Goal: Task Accomplishment & Management: Manage account settings

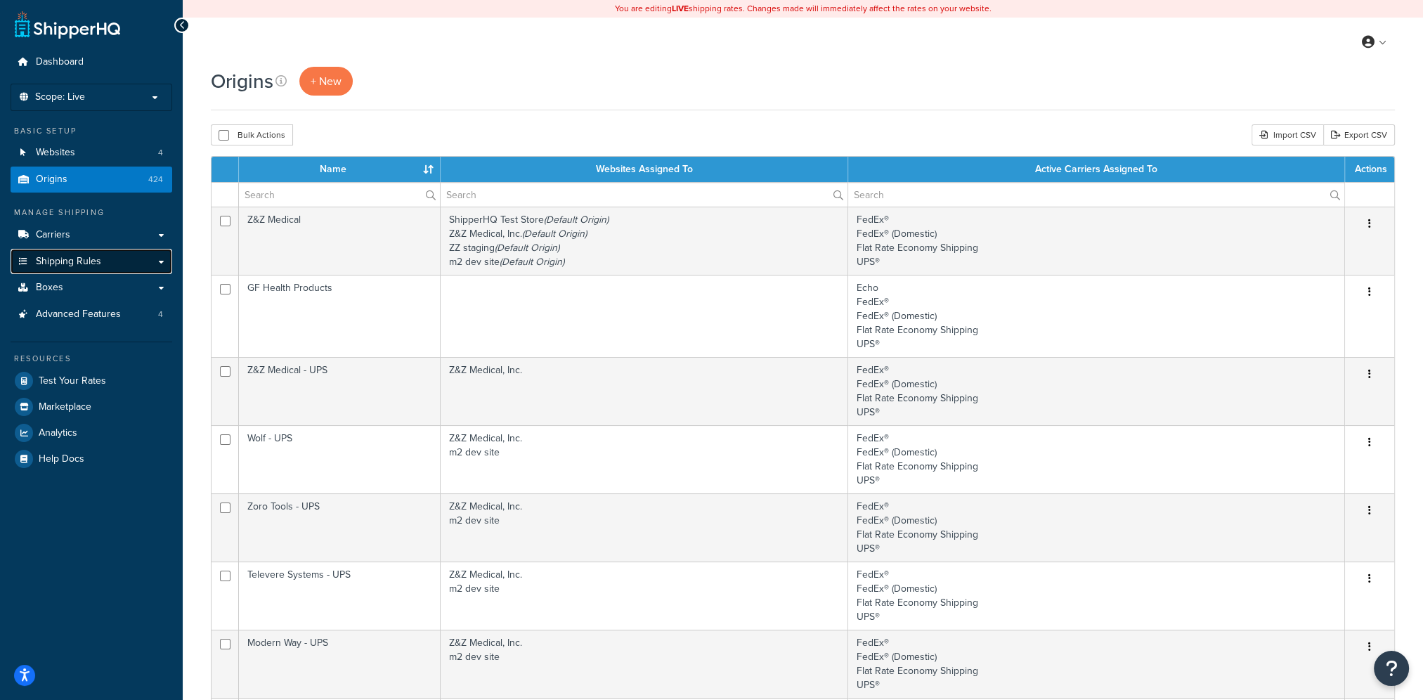
click at [69, 261] on span "Shipping Rules" at bounding box center [68, 262] width 65 height 12
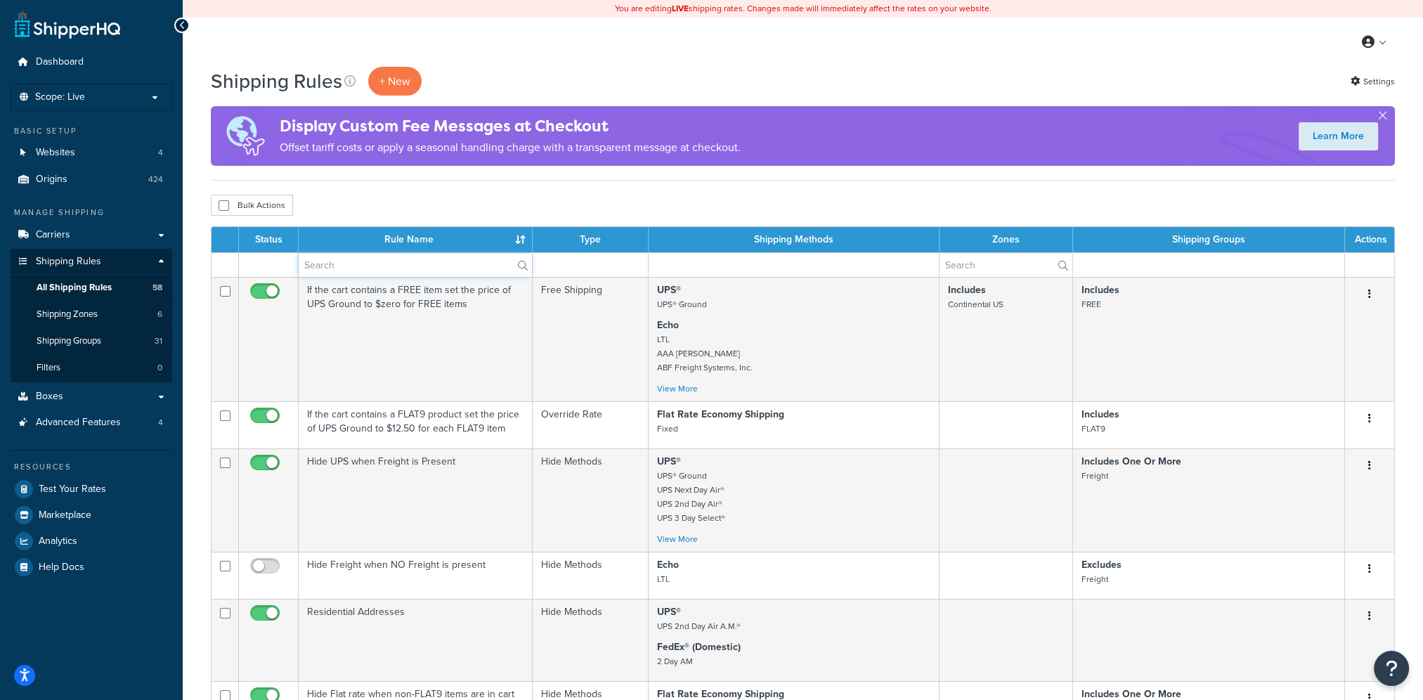
click at [357, 263] on input "text" at bounding box center [415, 265] width 233 height 24
type input "tariff"
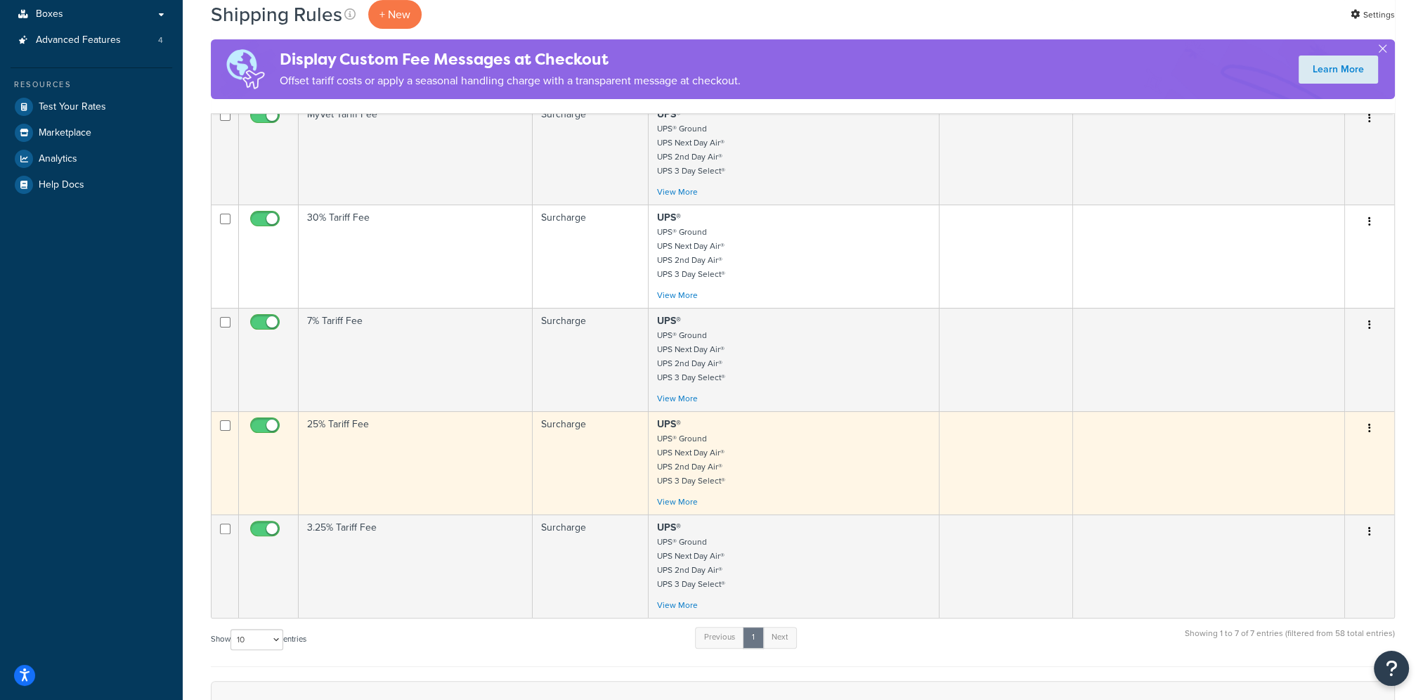
scroll to position [351, 0]
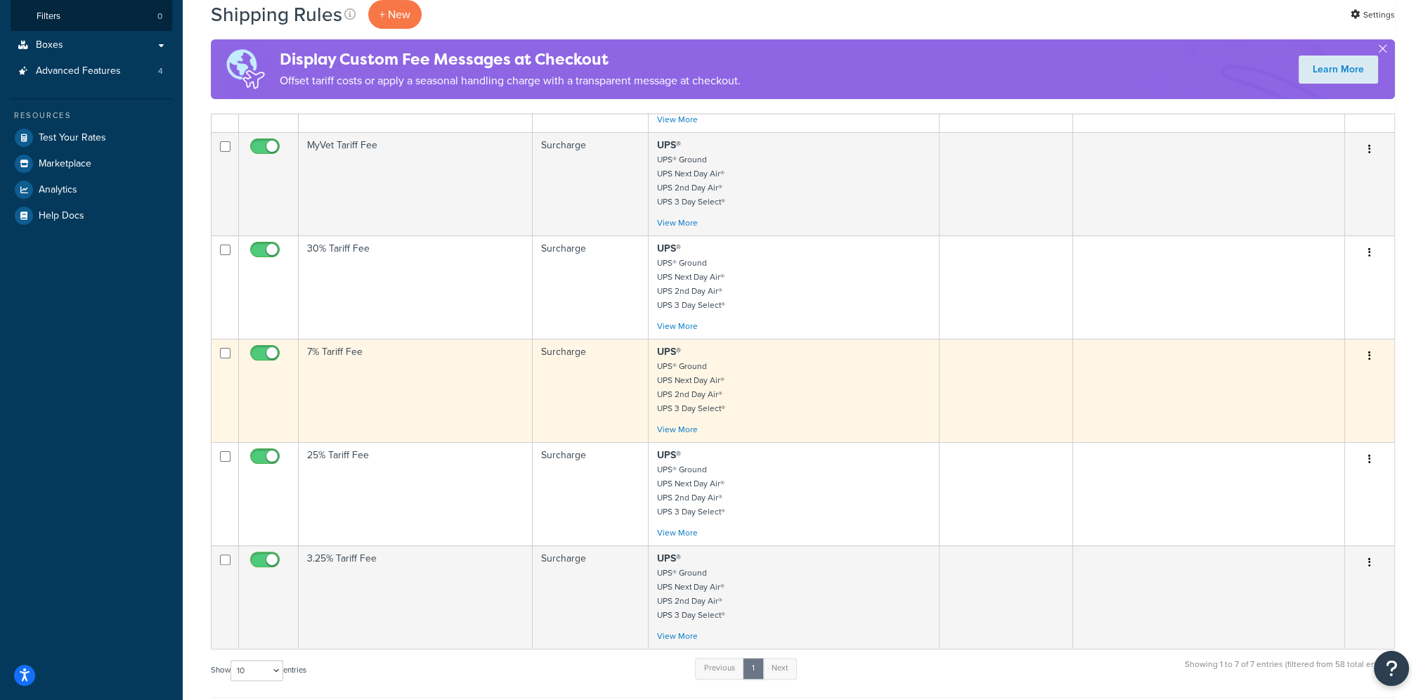
click at [1367, 360] on button "button" at bounding box center [1370, 356] width 20 height 22
click at [1307, 379] on link "Edit" at bounding box center [1323, 382] width 111 height 29
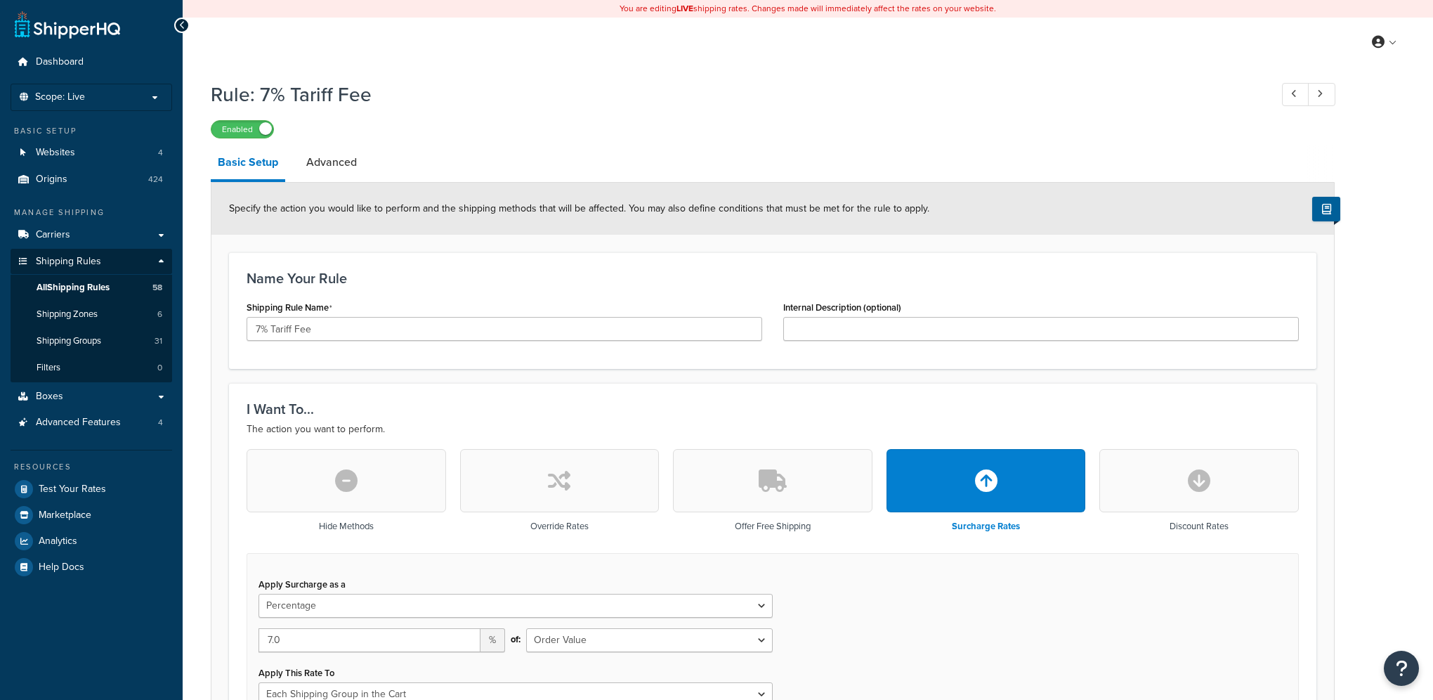
select select "PERCENTAGE"
select select "ORDER"
select select "SHIPPING_GROUP"
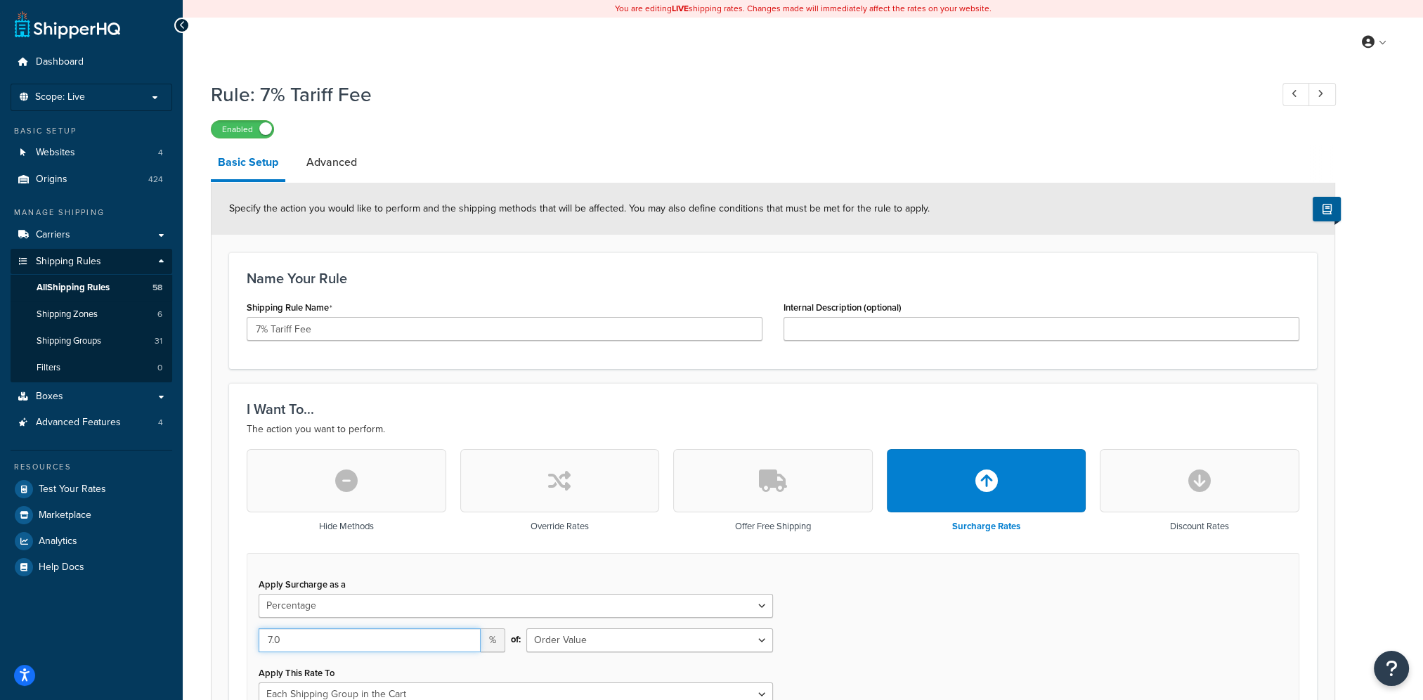
drag, startPoint x: 266, startPoint y: 638, endPoint x: 172, endPoint y: 615, distance: 96.1
type input "10.4"
drag, startPoint x: 261, startPoint y: 327, endPoint x: 248, endPoint y: 325, distance: 12.8
click at [248, 325] on input "7% Tariff Fee" at bounding box center [505, 329] width 516 height 24
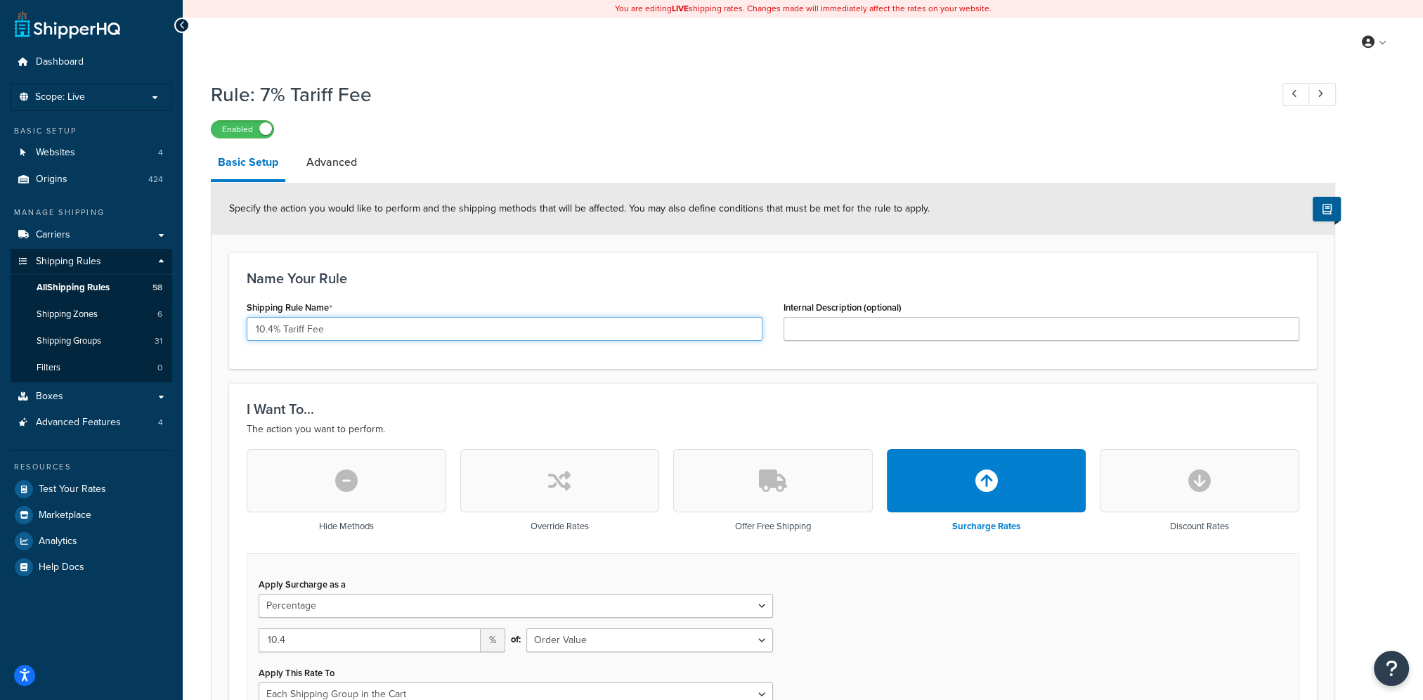
type input "10.4% Tariff Fee"
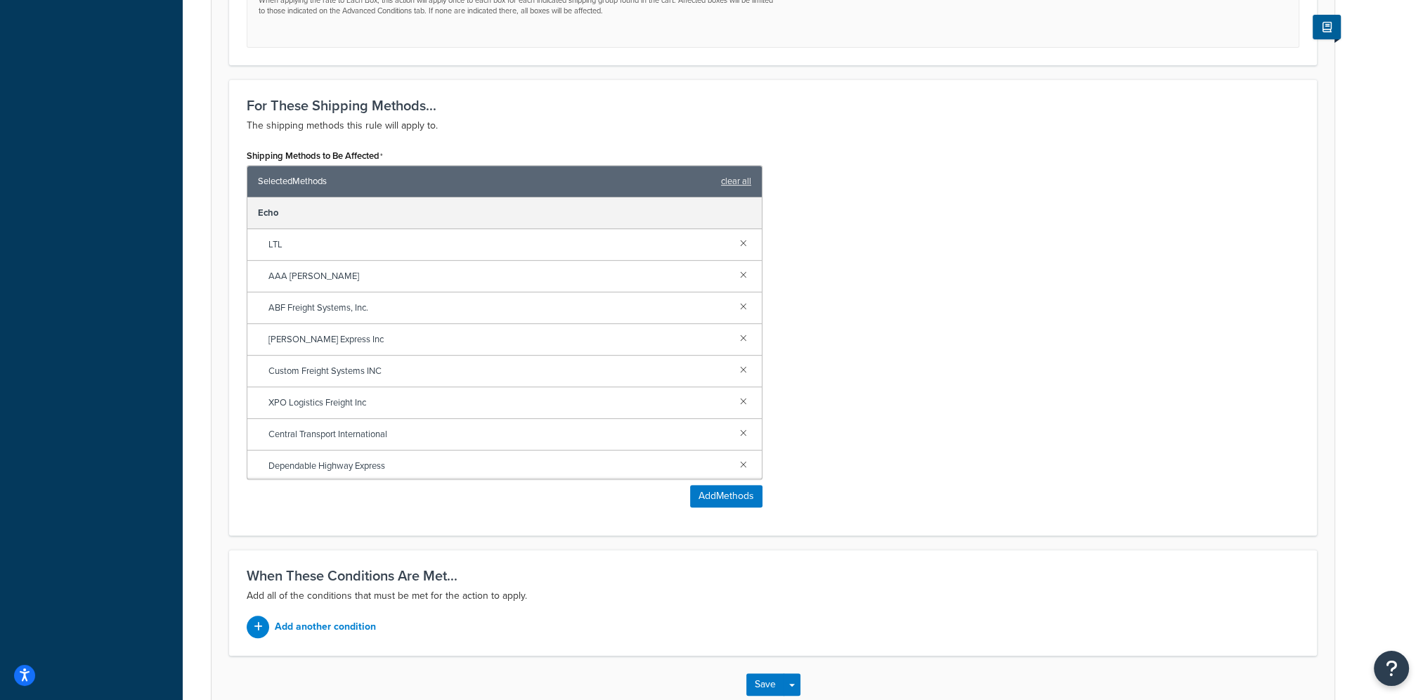
scroll to position [855, 0]
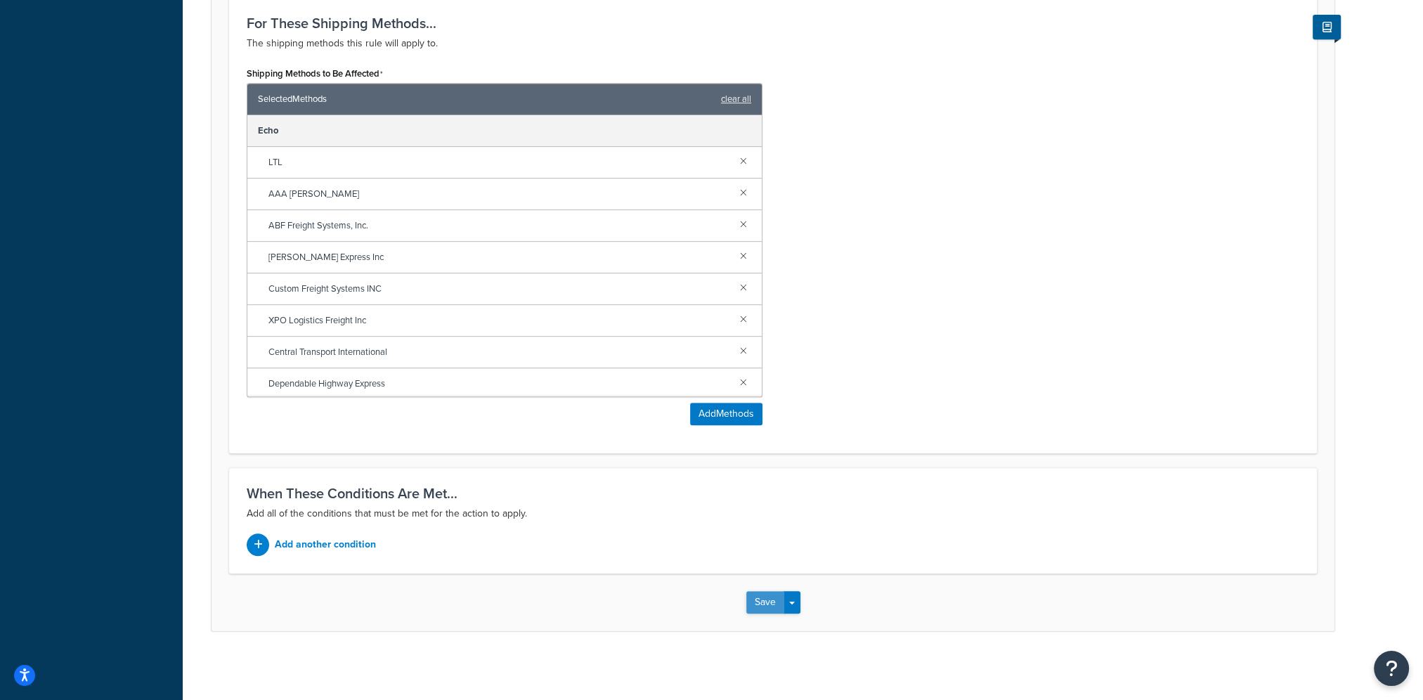
click at [759, 596] on button "Save" at bounding box center [765, 602] width 38 height 22
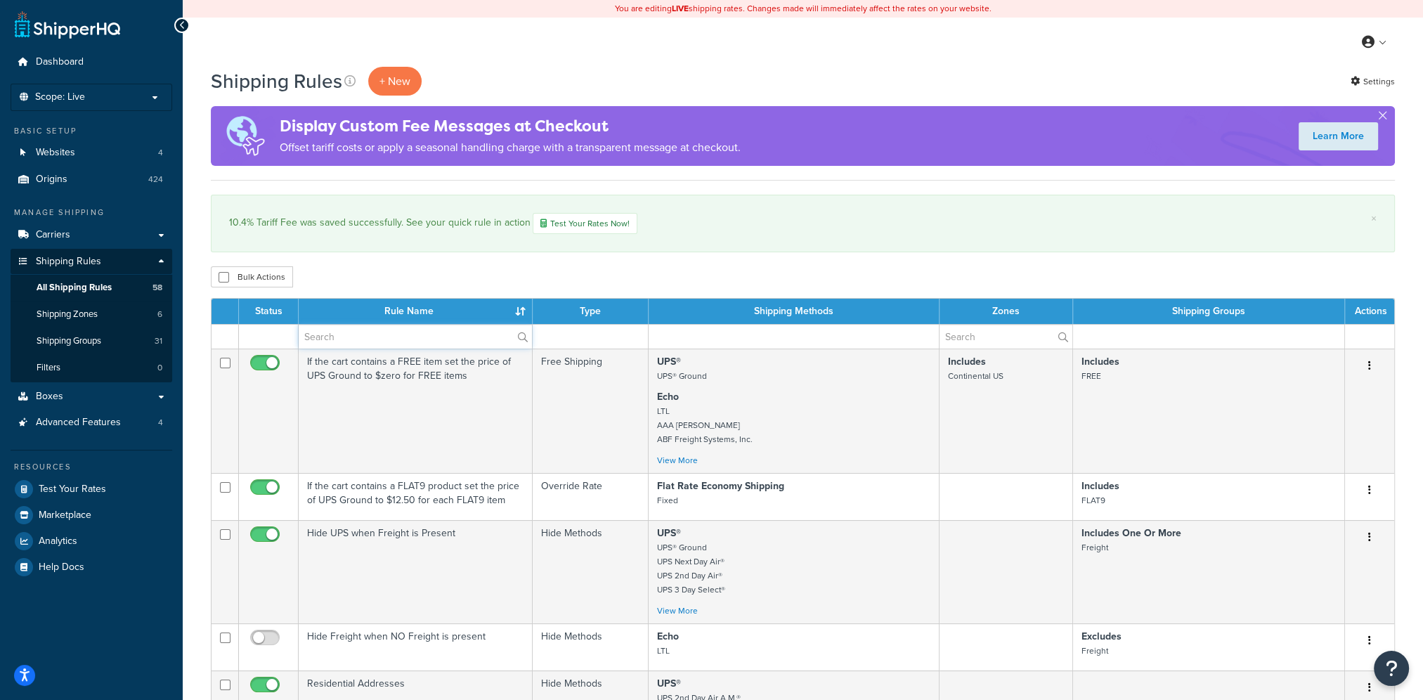
click at [344, 338] on input "text" at bounding box center [415, 337] width 233 height 24
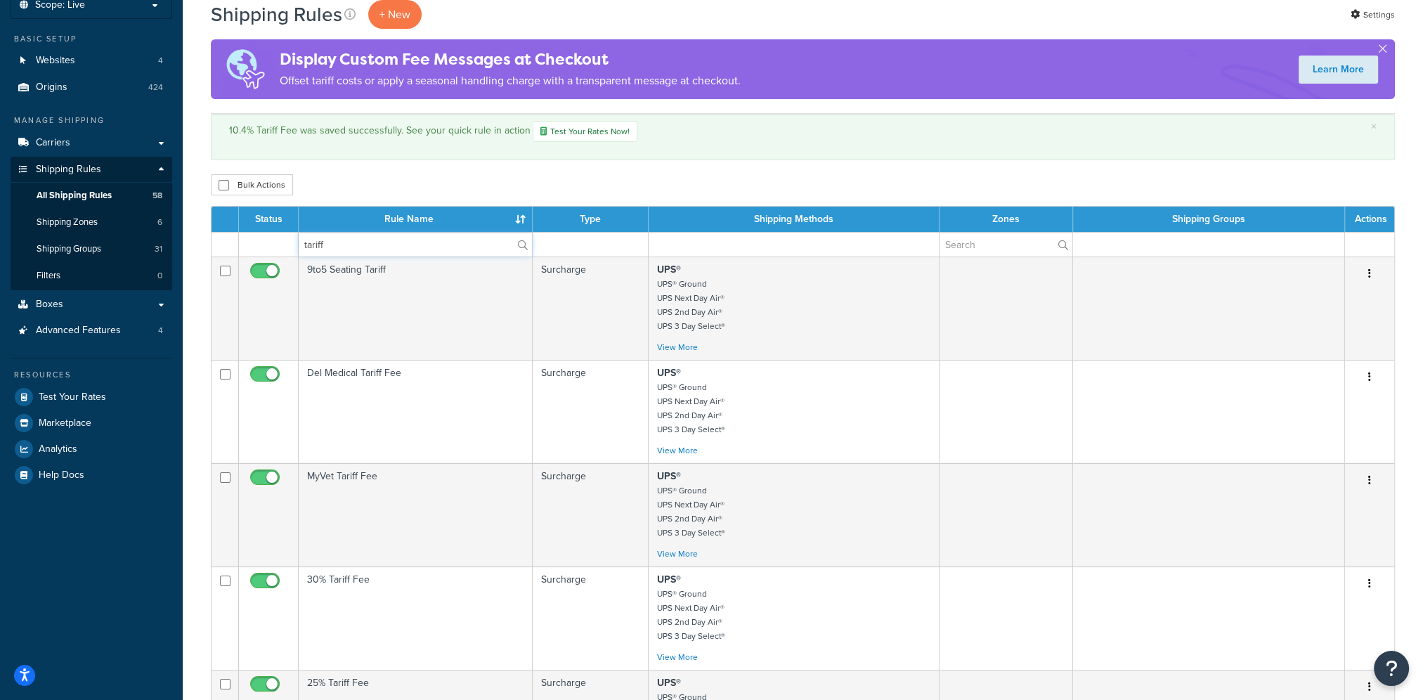
scroll to position [70, 0]
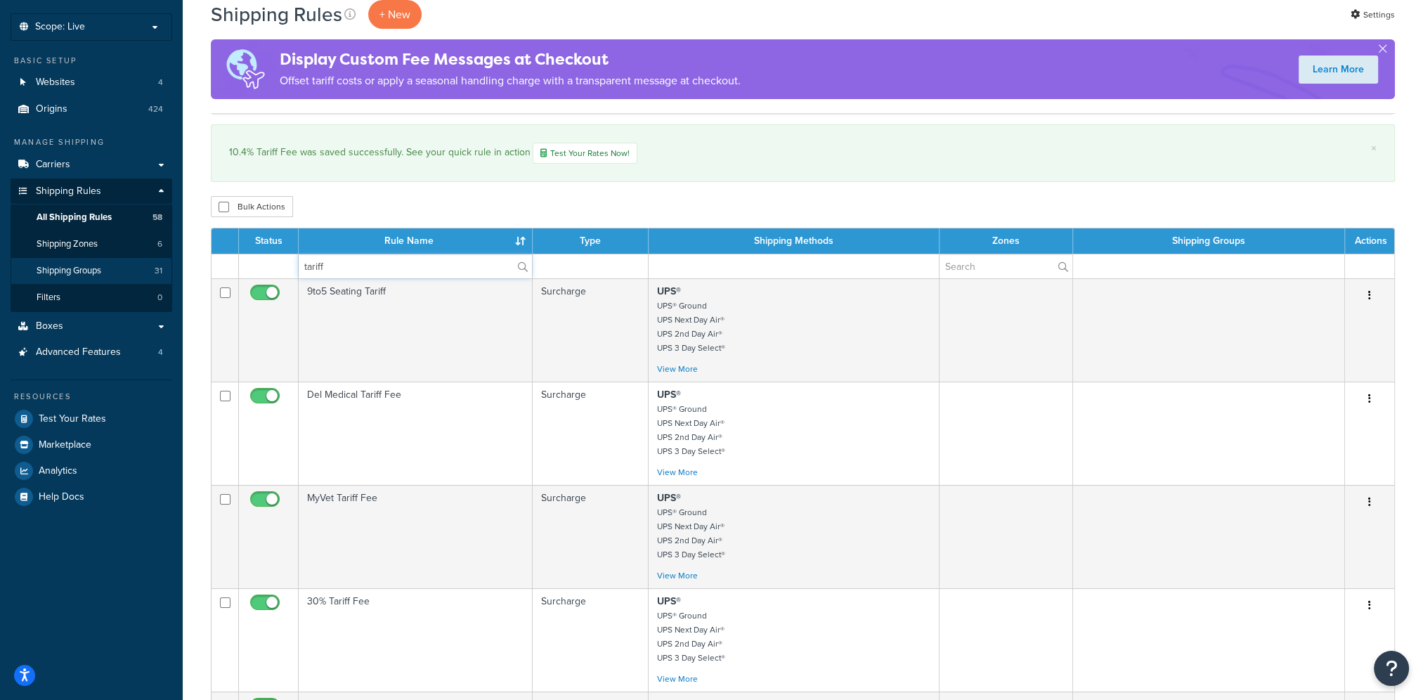
type input "tariff"
click at [93, 270] on span "Shipping Groups" at bounding box center [69, 271] width 65 height 12
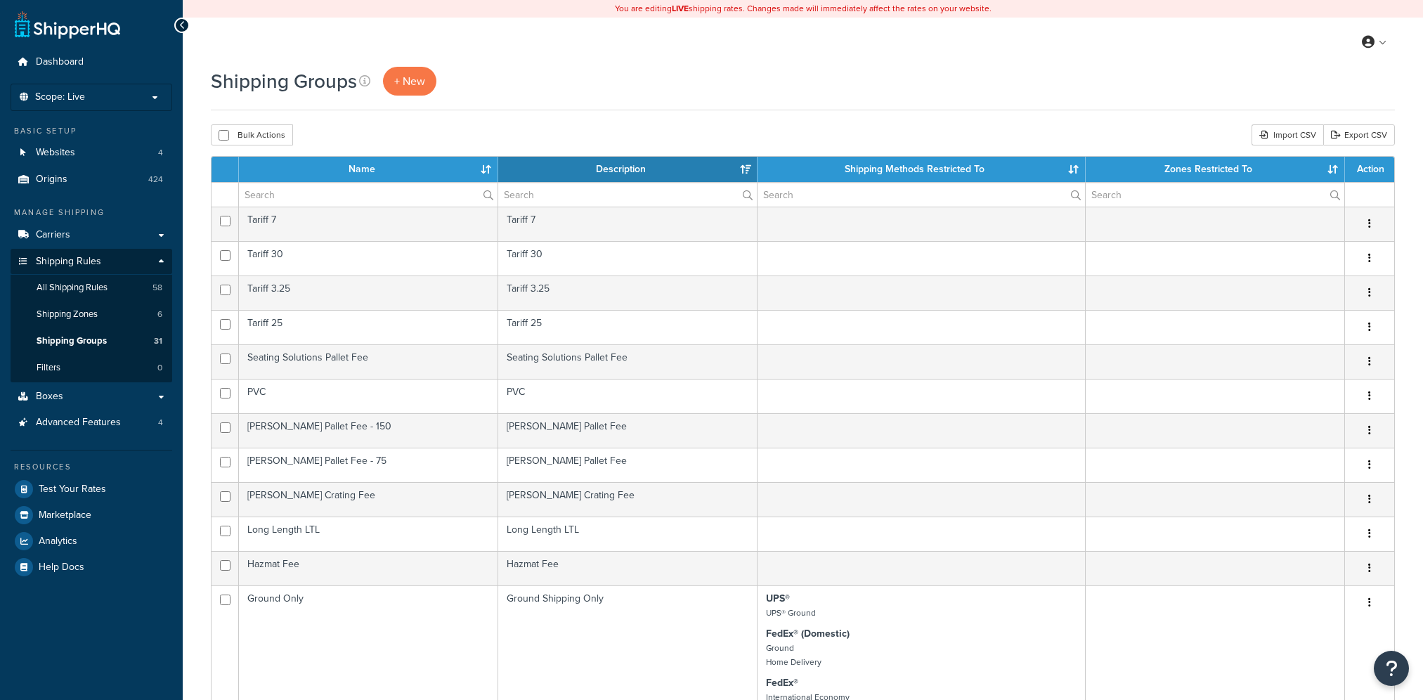
select select "15"
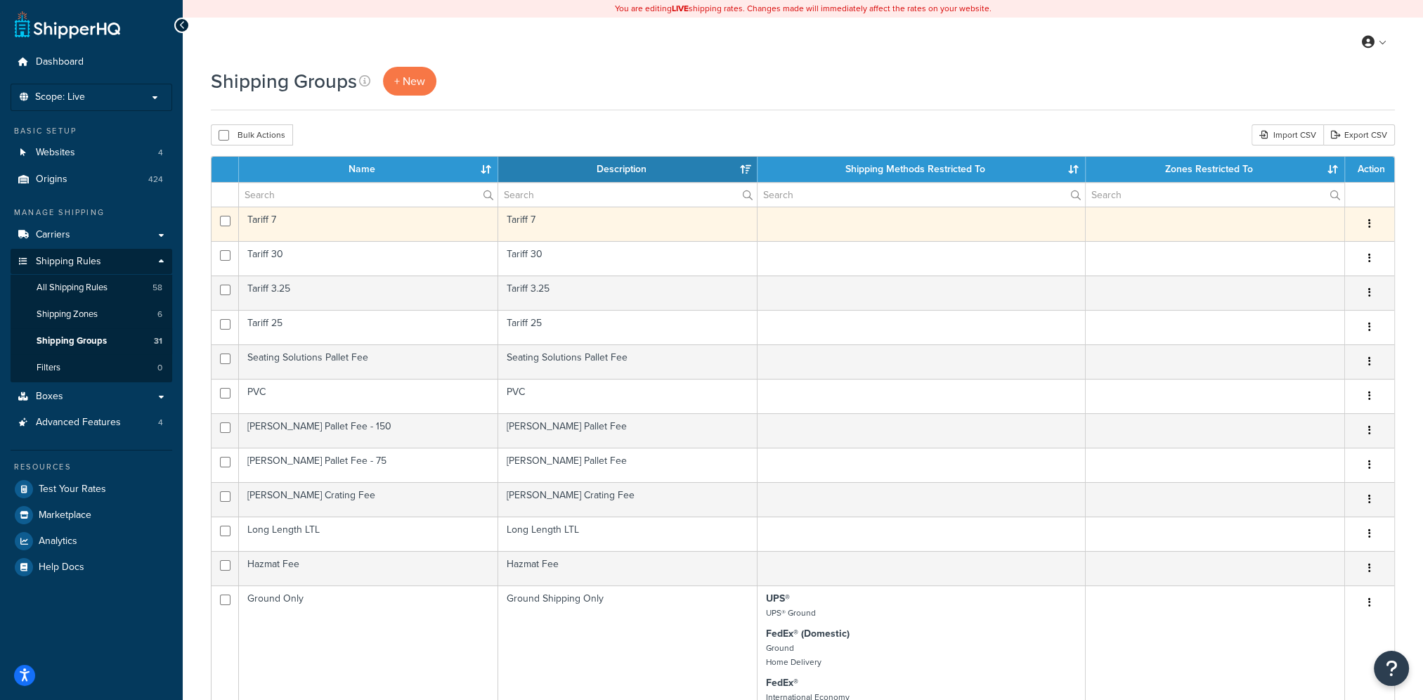
click at [281, 230] on td "Tariff 7" at bounding box center [368, 224] width 259 height 34
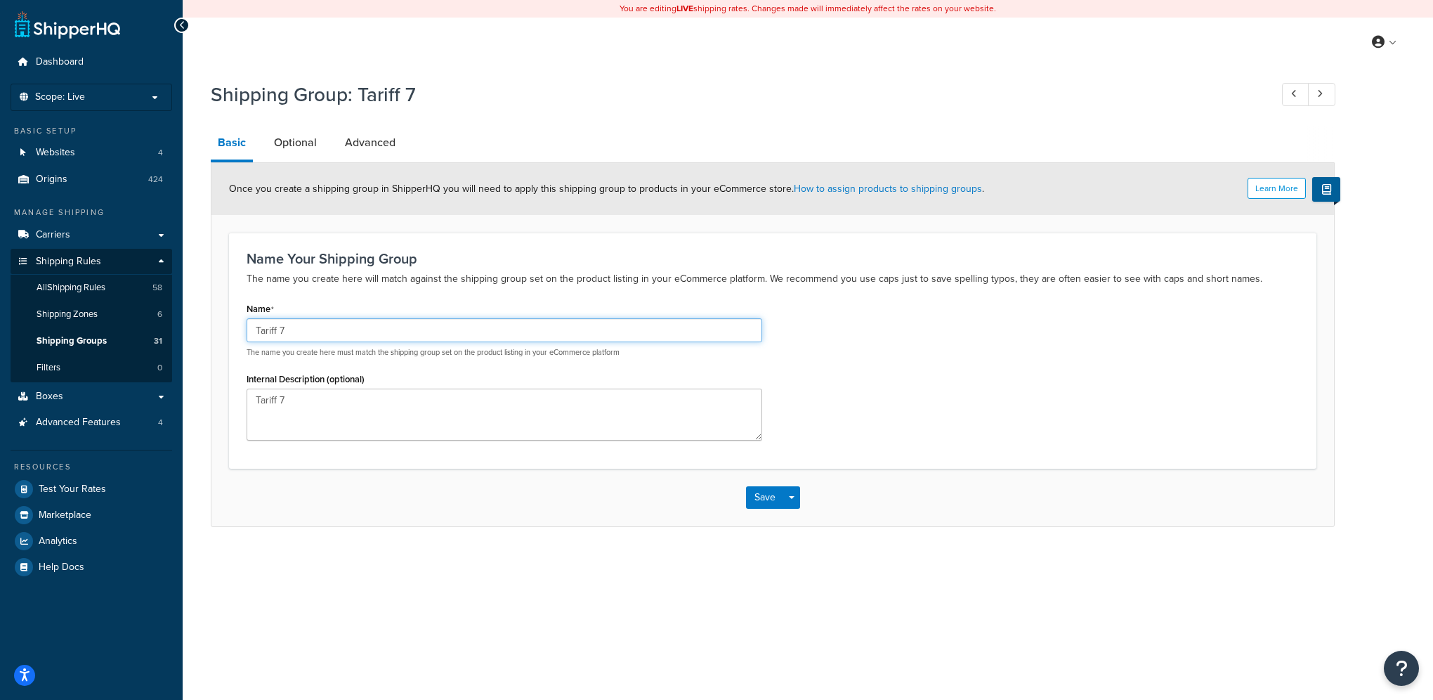
click at [279, 329] on input "Tariff 7" at bounding box center [505, 330] width 516 height 24
type input "Tariff 10.4"
click at [289, 400] on textarea "Tariff 7" at bounding box center [505, 415] width 516 height 52
type textarea "Tariff 10.4"
click at [759, 497] on button "Save" at bounding box center [765, 497] width 38 height 22
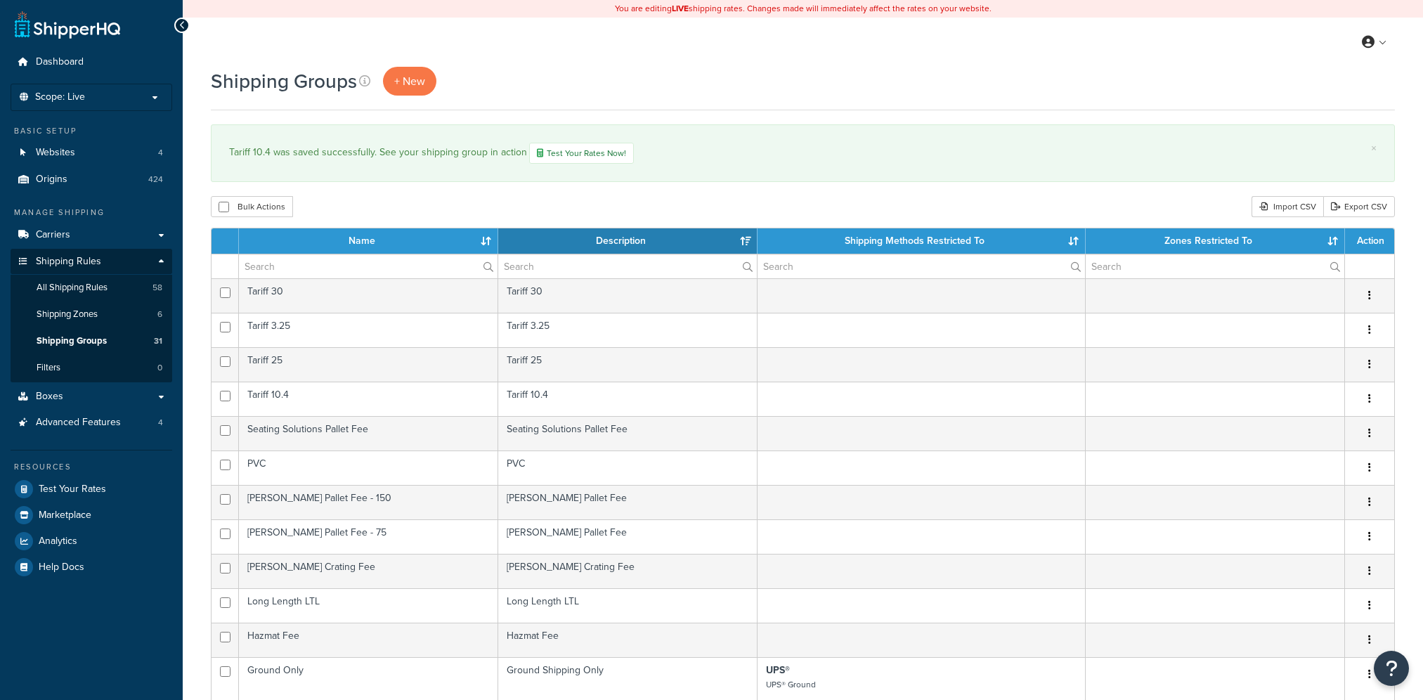
select select "15"
click at [98, 285] on span "All Shipping Rules" at bounding box center [72, 288] width 71 height 12
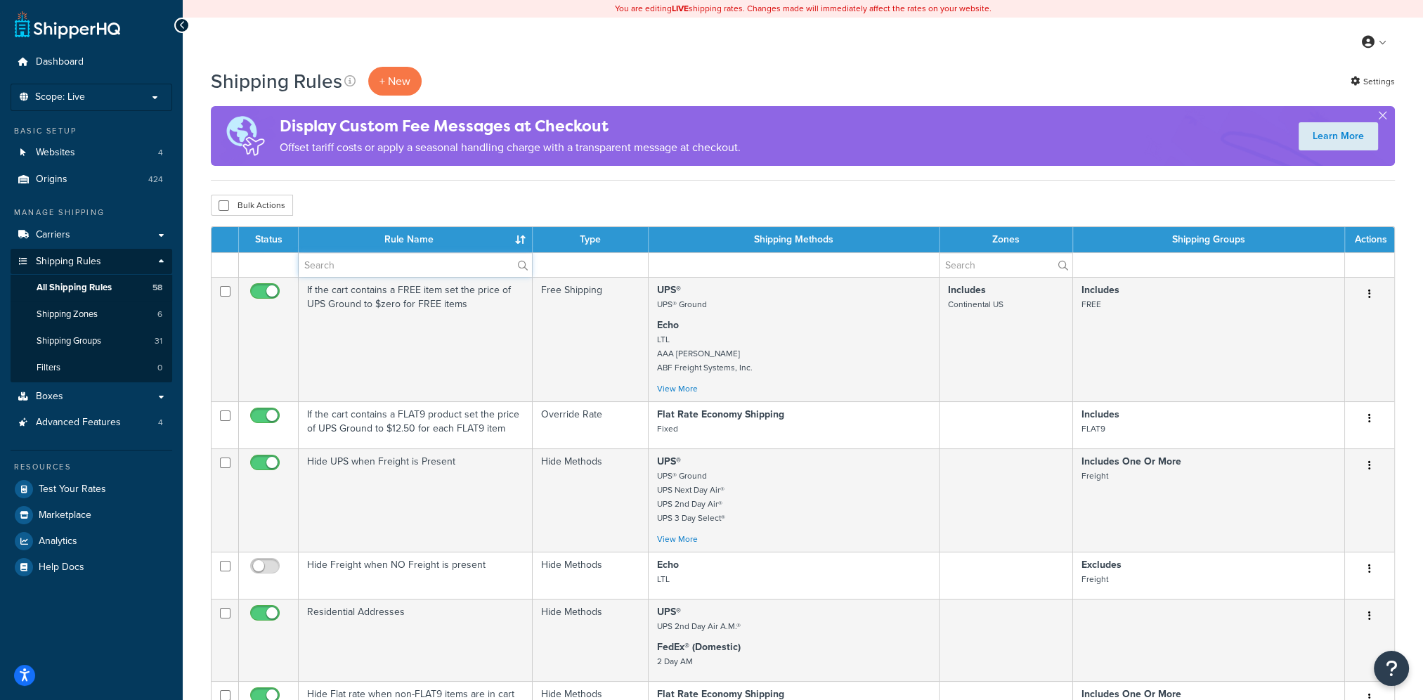
click at [339, 262] on input "text" at bounding box center [415, 265] width 233 height 24
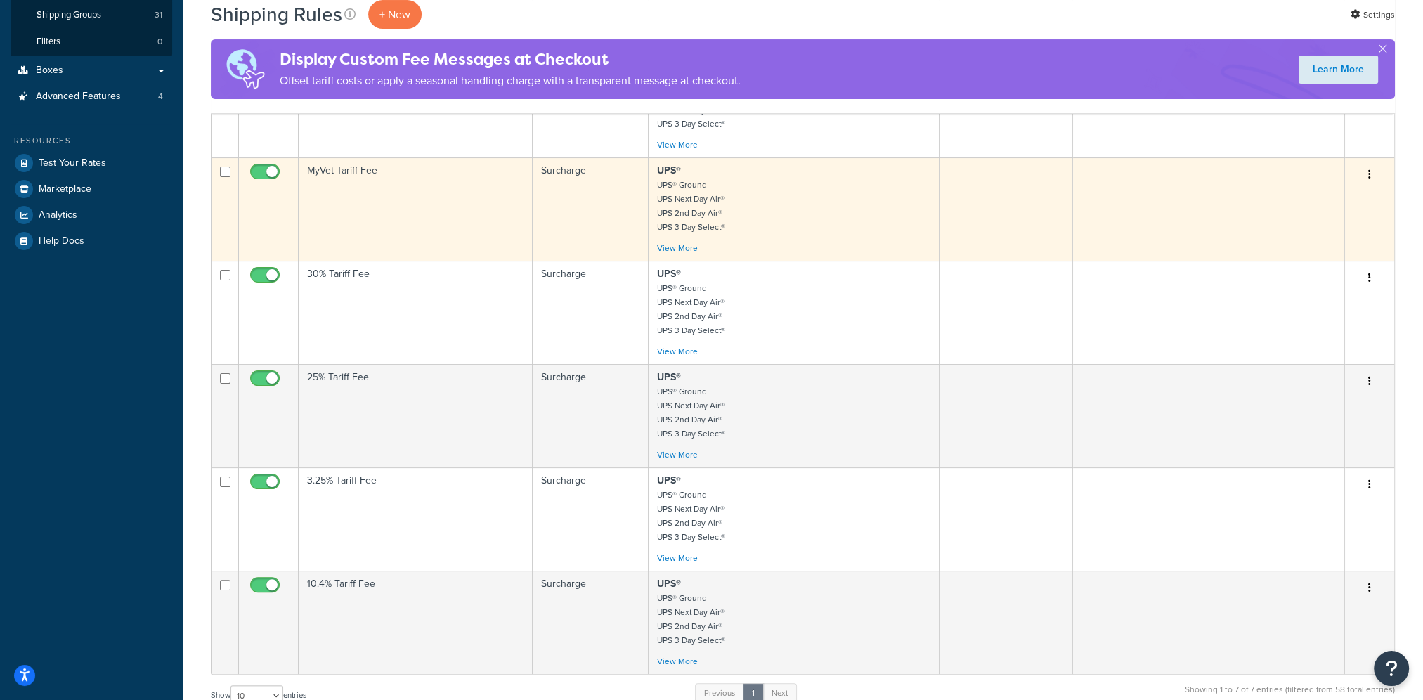
scroll to position [351, 0]
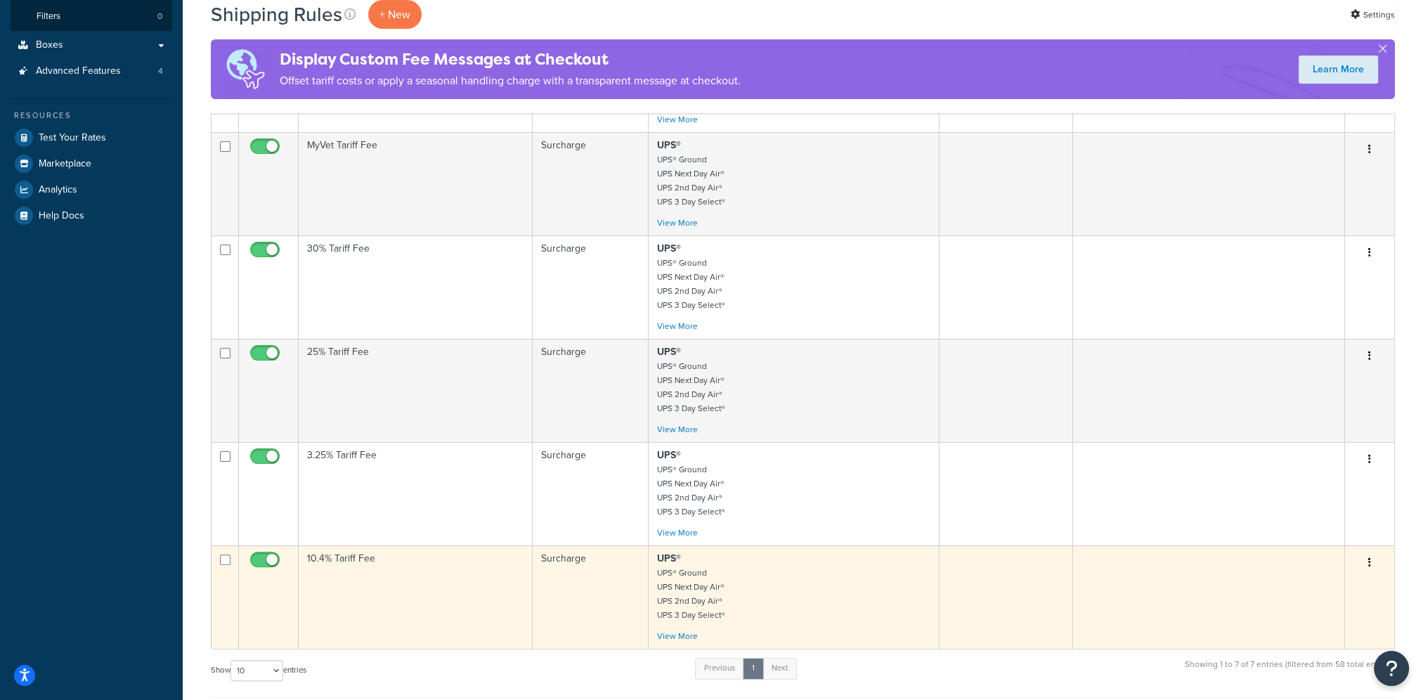
type input "tar"
click at [1368, 571] on button "button" at bounding box center [1370, 563] width 20 height 22
click at [1329, 591] on link "Edit" at bounding box center [1323, 589] width 111 height 29
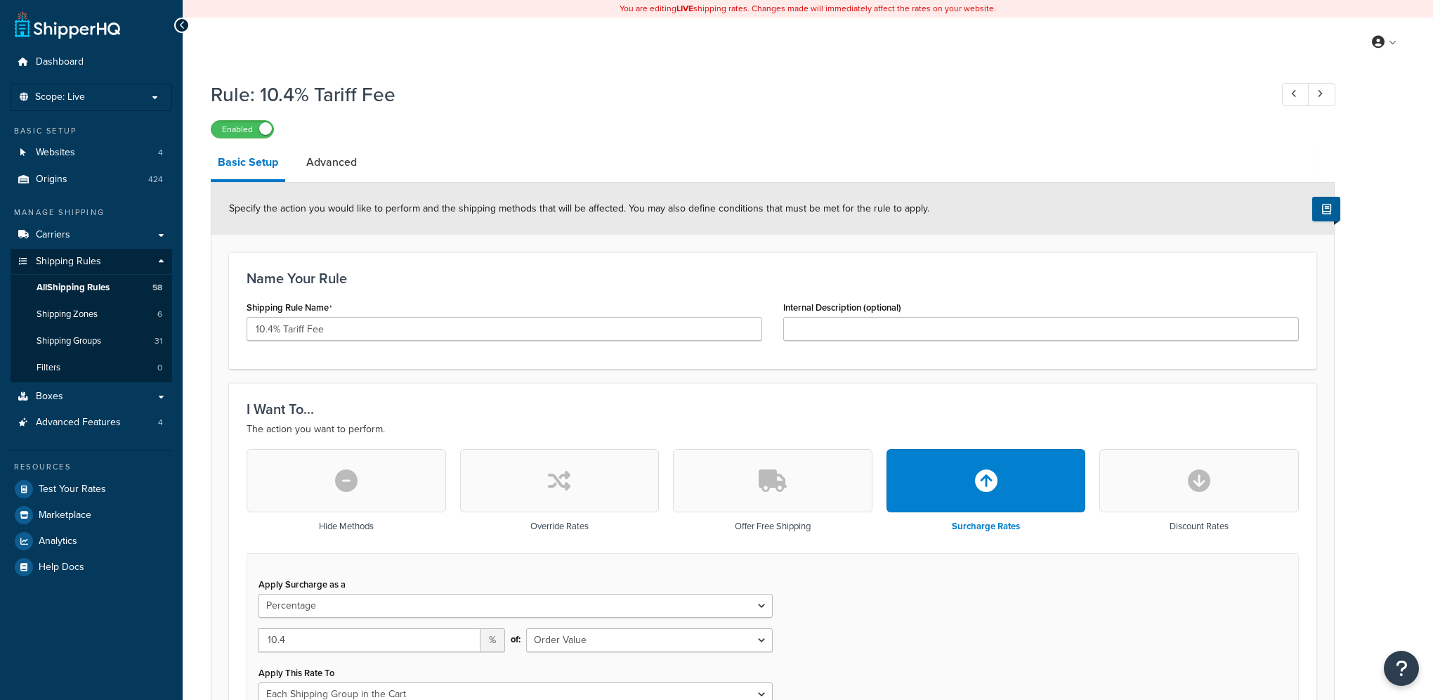
select select "PERCENTAGE"
select select "ORDER"
select select "SHIPPING_GROUP"
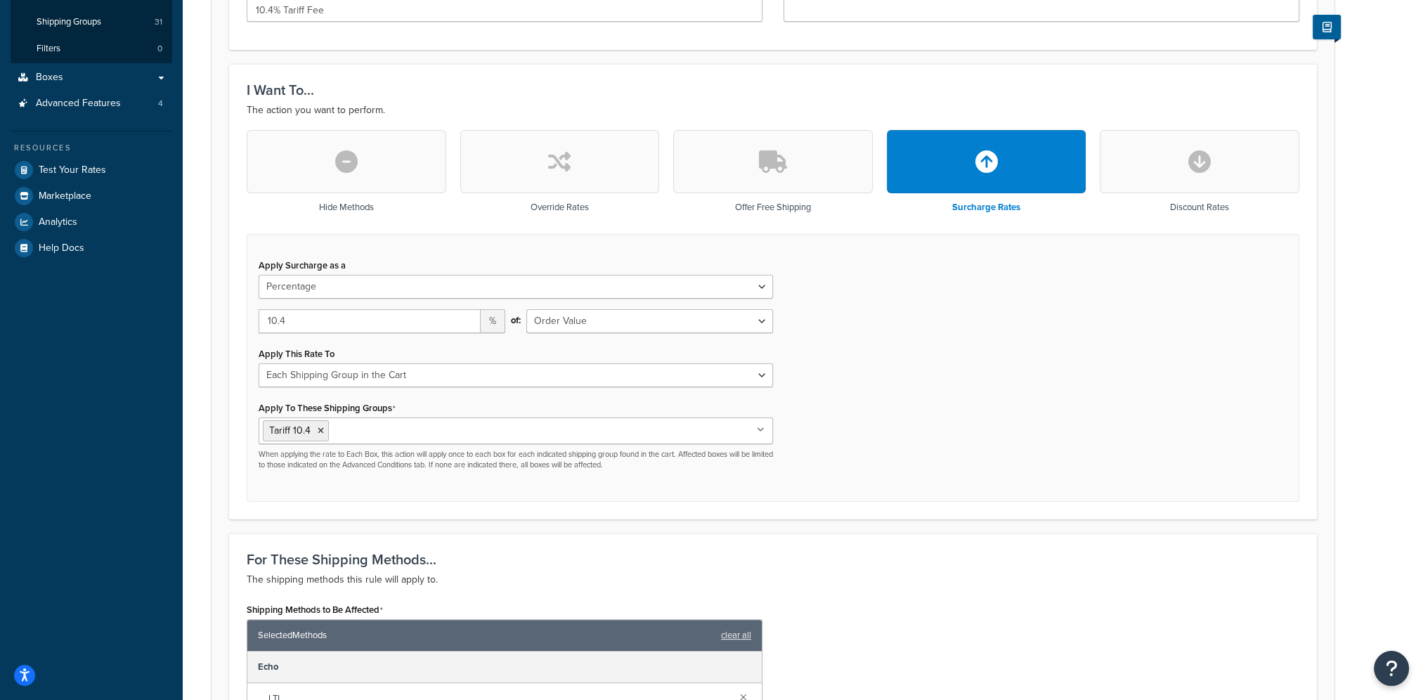
scroll to position [351, 0]
